Goal: Task Accomplishment & Management: Complete application form

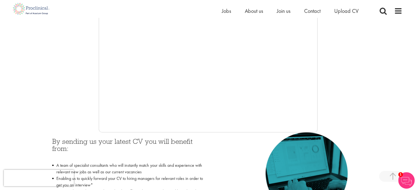
scroll to position [55, 0]
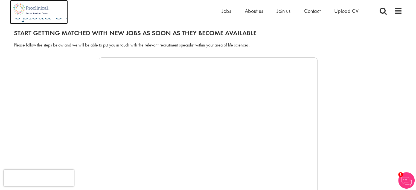
click at [31, 11] on img at bounding box center [31, 9] width 43 height 18
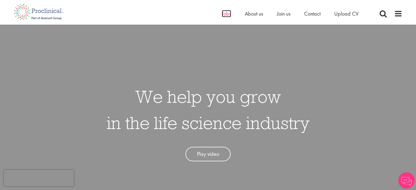
click at [227, 14] on span "Jobs" at bounding box center [226, 13] width 9 height 7
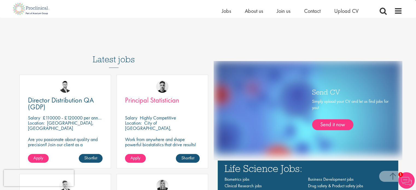
scroll to position [273, 0]
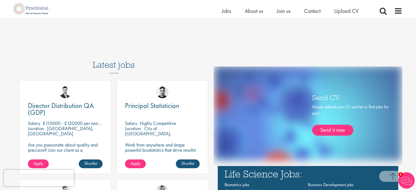
click at [116, 68] on h3 "Latest jobs" at bounding box center [114, 59] width 42 height 27
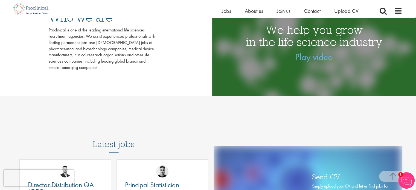
scroll to position [191, 0]
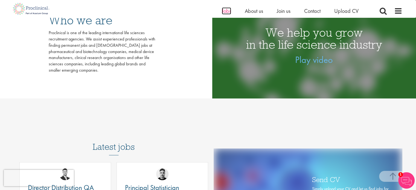
click at [222, 11] on span "Jobs" at bounding box center [226, 10] width 9 height 7
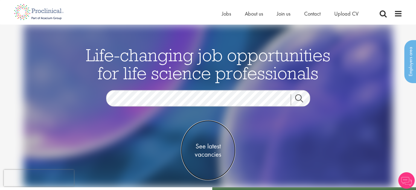
click at [209, 156] on span "See latest vacancies" at bounding box center [208, 150] width 55 height 16
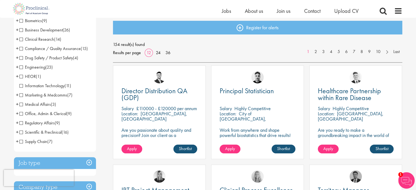
scroll to position [55, 0]
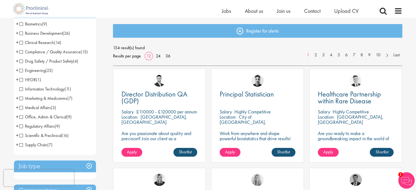
click at [19, 146] on li "Supply Chain (7) - + Supply Chain (1) Procurement/Purchasing (3) Planning (1) L…" at bounding box center [55, 144] width 82 height 9
click at [20, 145] on span "Supply Chain" at bounding box center [33, 145] width 28 height 6
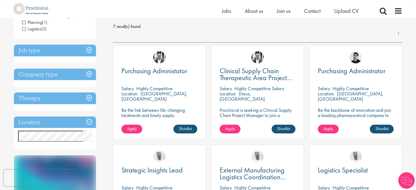
scroll to position [27, 0]
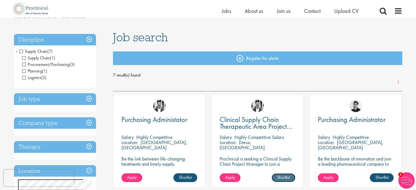
click at [273, 178] on link "Shortlist" at bounding box center [283, 177] width 24 height 9
click at [271, 175] on link "Shortlisted" at bounding box center [281, 177] width 28 height 9
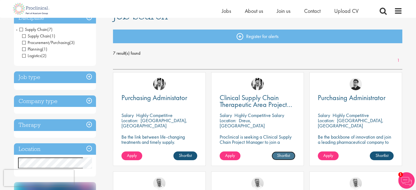
scroll to position [82, 0]
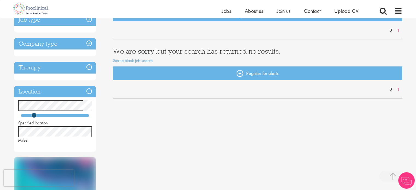
scroll to position [137, 0]
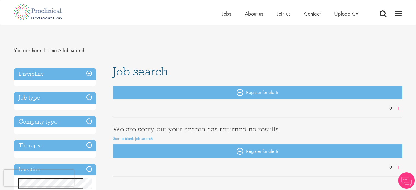
click at [87, 75] on h3 "Discipline" at bounding box center [55, 74] width 82 height 12
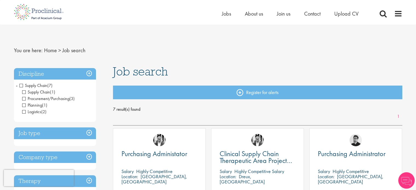
click at [21, 87] on span "Supply Chain" at bounding box center [33, 86] width 28 height 6
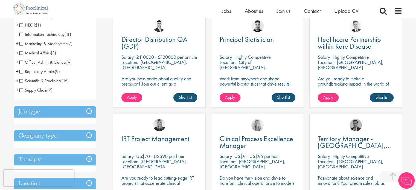
scroll to position [219, 0]
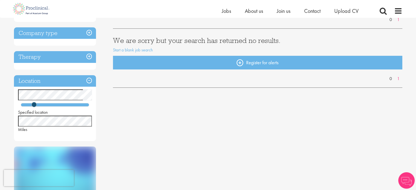
scroll to position [82, 0]
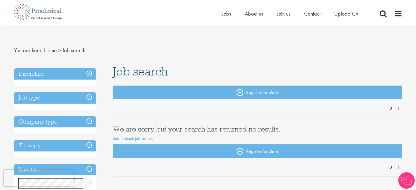
click at [248, 18] on div "Home Jobs About us Join us Contact Upload CV" at bounding box center [297, 15] width 150 height 11
click at [249, 17] on li "About us" at bounding box center [254, 14] width 18 height 8
click at [250, 15] on span "About us" at bounding box center [254, 13] width 18 height 7
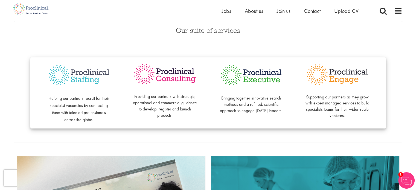
scroll to position [137, 0]
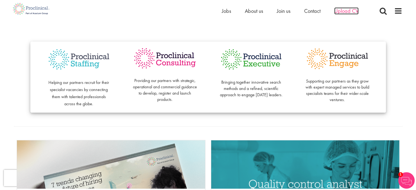
click at [349, 9] on span "Upload CV" at bounding box center [346, 10] width 24 height 7
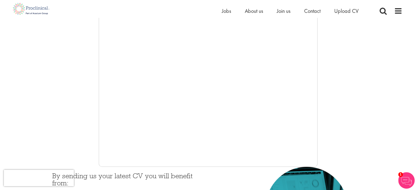
scroll to position [115, 0]
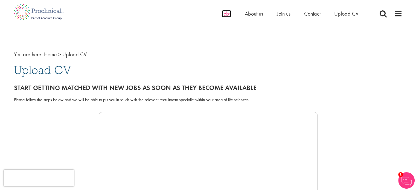
click at [225, 16] on span "Jobs" at bounding box center [226, 13] width 9 height 7
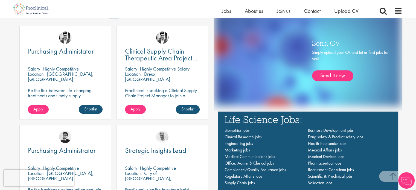
scroll to position [328, 0]
click at [39, 112] on link "Apply" at bounding box center [38, 109] width 21 height 9
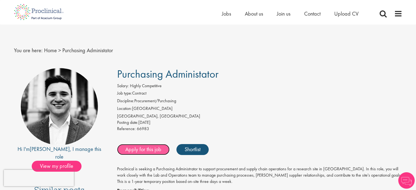
click at [151, 151] on link "Apply for this job" at bounding box center [143, 149] width 52 height 11
